Goal: Task Accomplishment & Management: Manage account settings

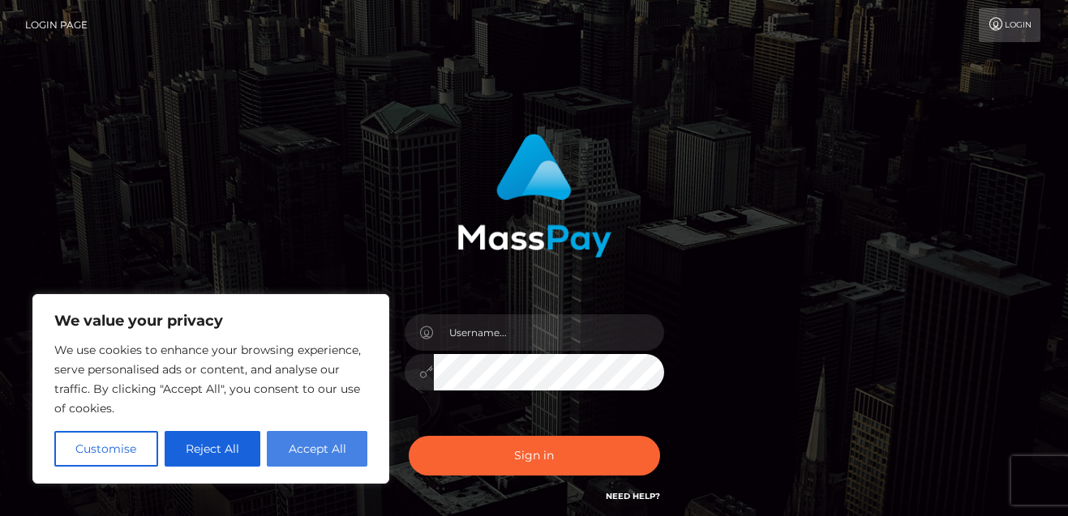
click at [312, 447] on button "Accept All" at bounding box center [317, 449] width 101 height 36
checkbox input "true"
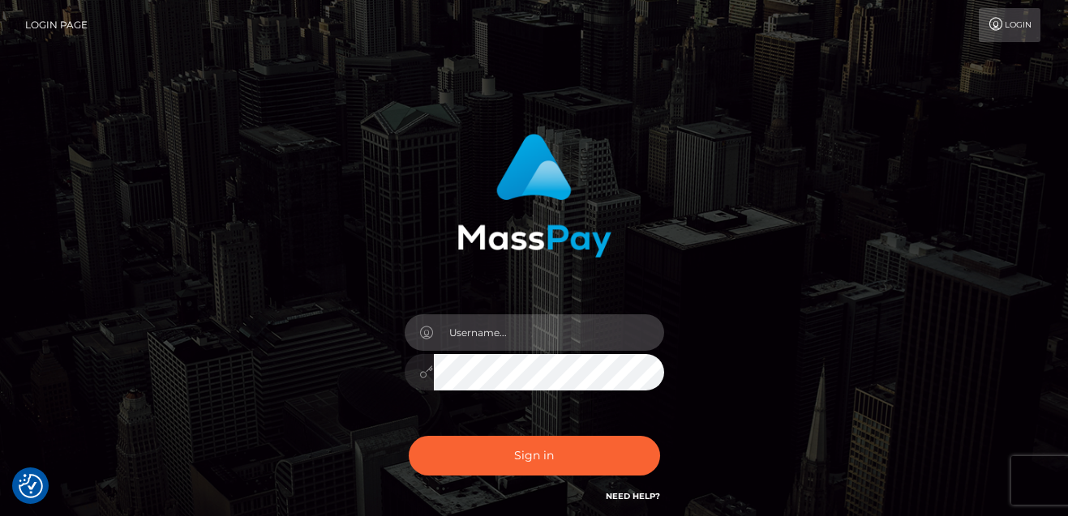
click at [474, 332] on input "text" at bounding box center [549, 333] width 230 height 36
type input "[EMAIL_ADDRESS][DOMAIN_NAME]"
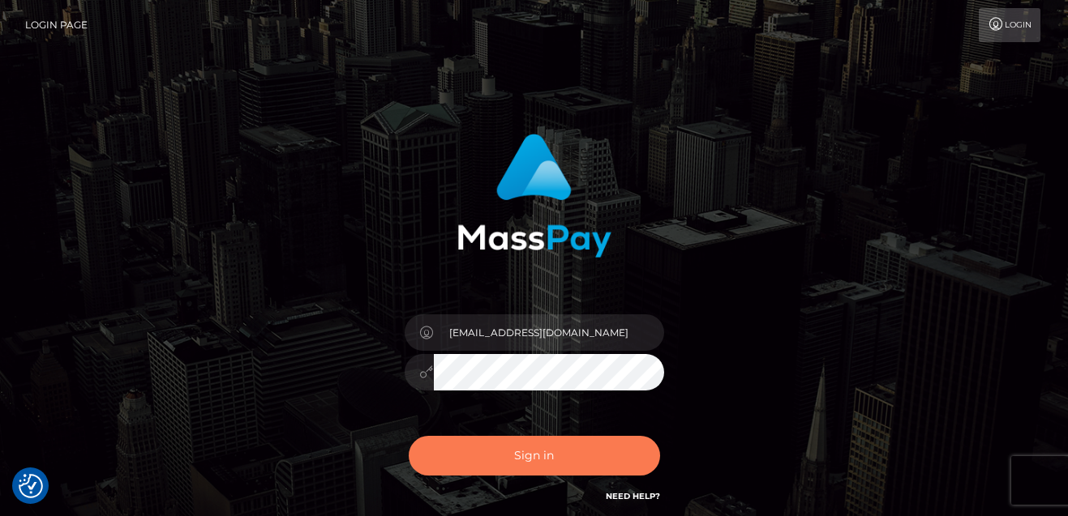
click at [508, 461] on button "Sign in" at bounding box center [534, 456] width 251 height 40
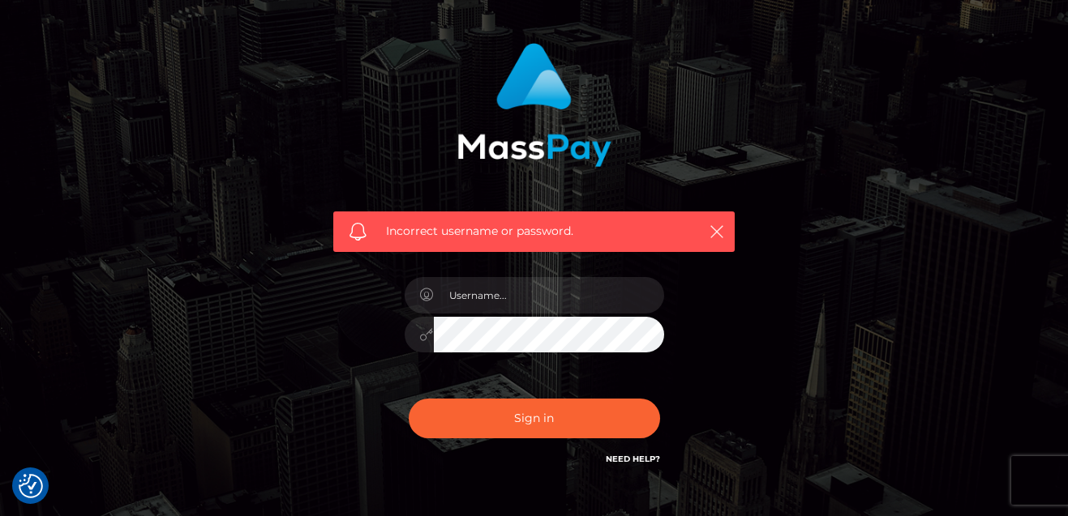
scroll to position [88, 0]
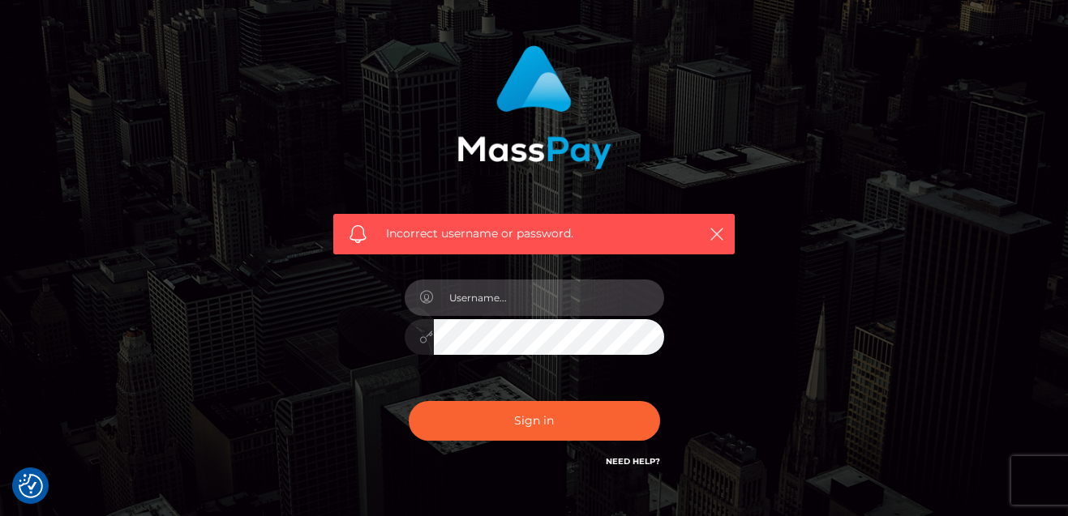
click at [468, 300] on input "text" at bounding box center [549, 298] width 230 height 36
click at [537, 302] on input "kelly_BRIDGE" at bounding box center [549, 298] width 230 height 36
type input "[EMAIL_ADDRESS][DOMAIN_NAME]"
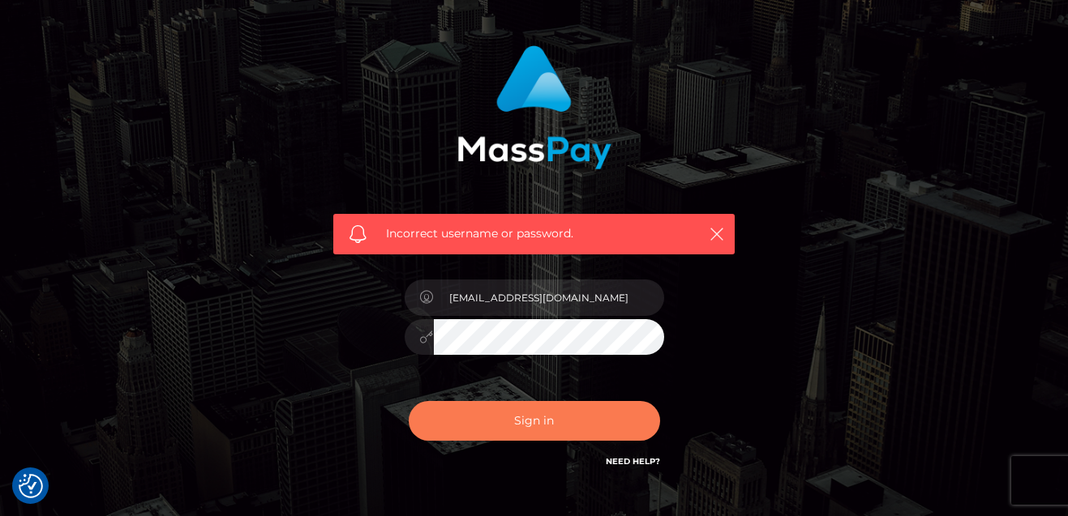
click at [499, 422] on button "Sign in" at bounding box center [534, 421] width 251 height 40
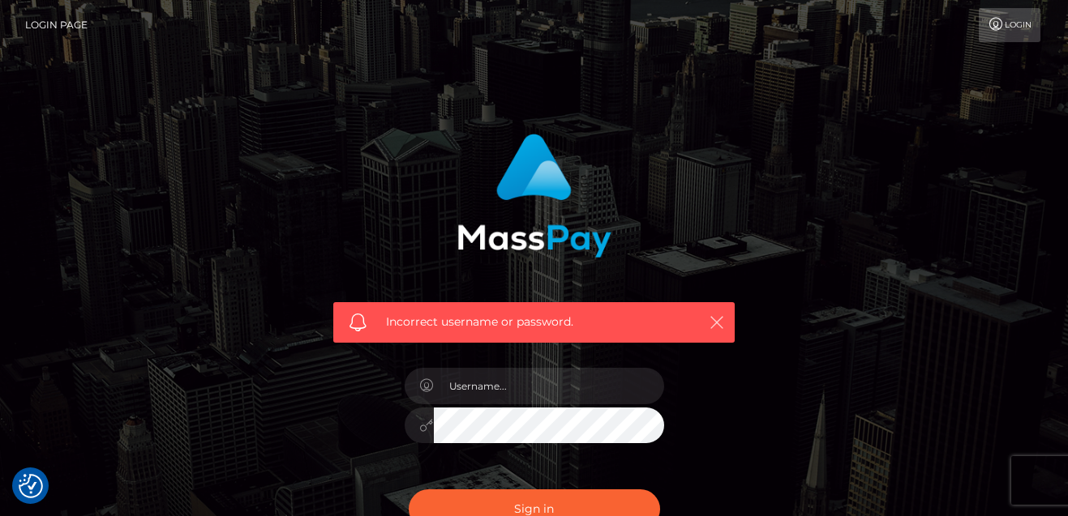
click at [716, 318] on icon "button" at bounding box center [717, 323] width 16 height 16
